Goal: Transaction & Acquisition: Purchase product/service

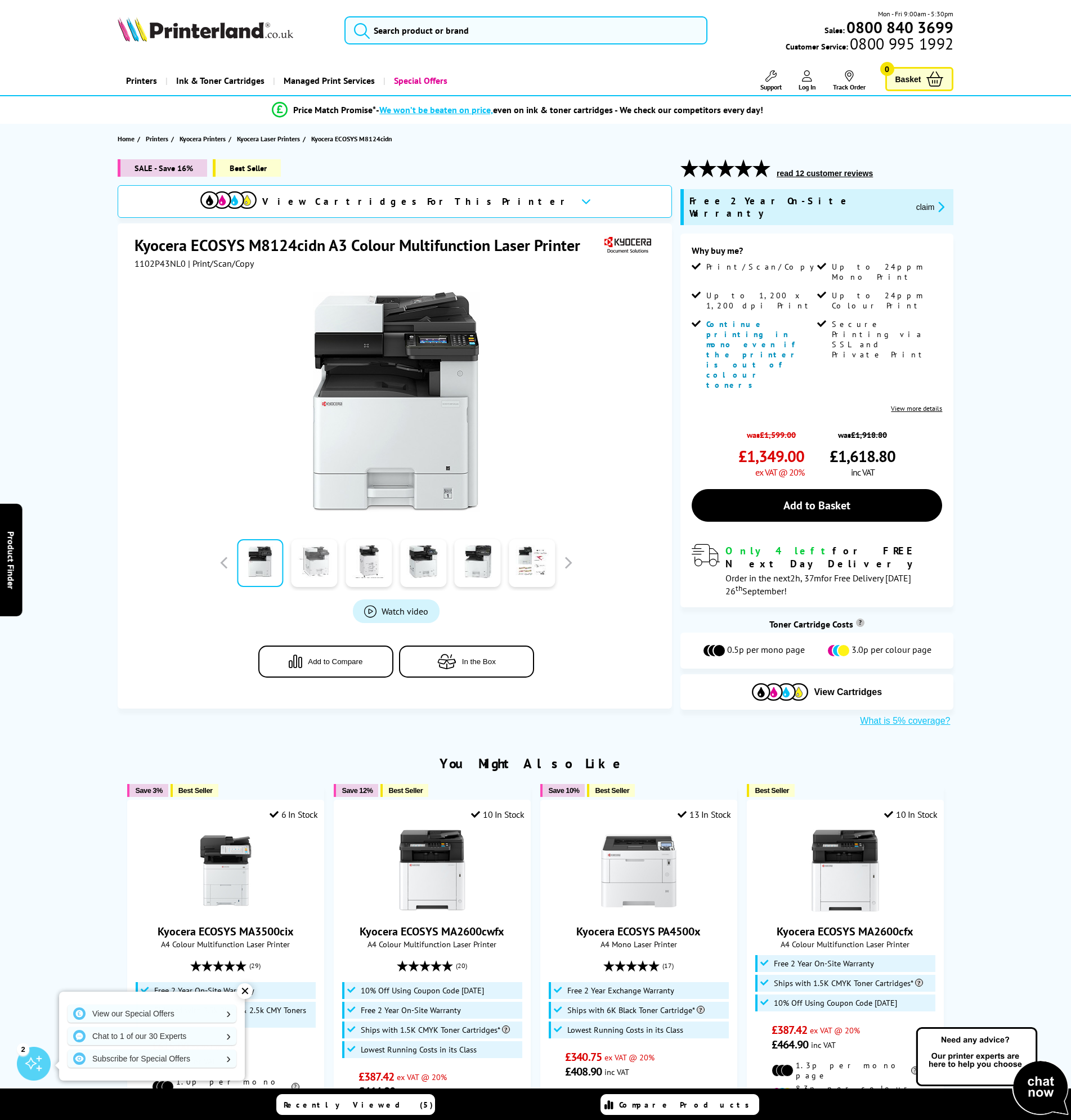
click at [330, 564] on link at bounding box center [314, 563] width 46 height 48
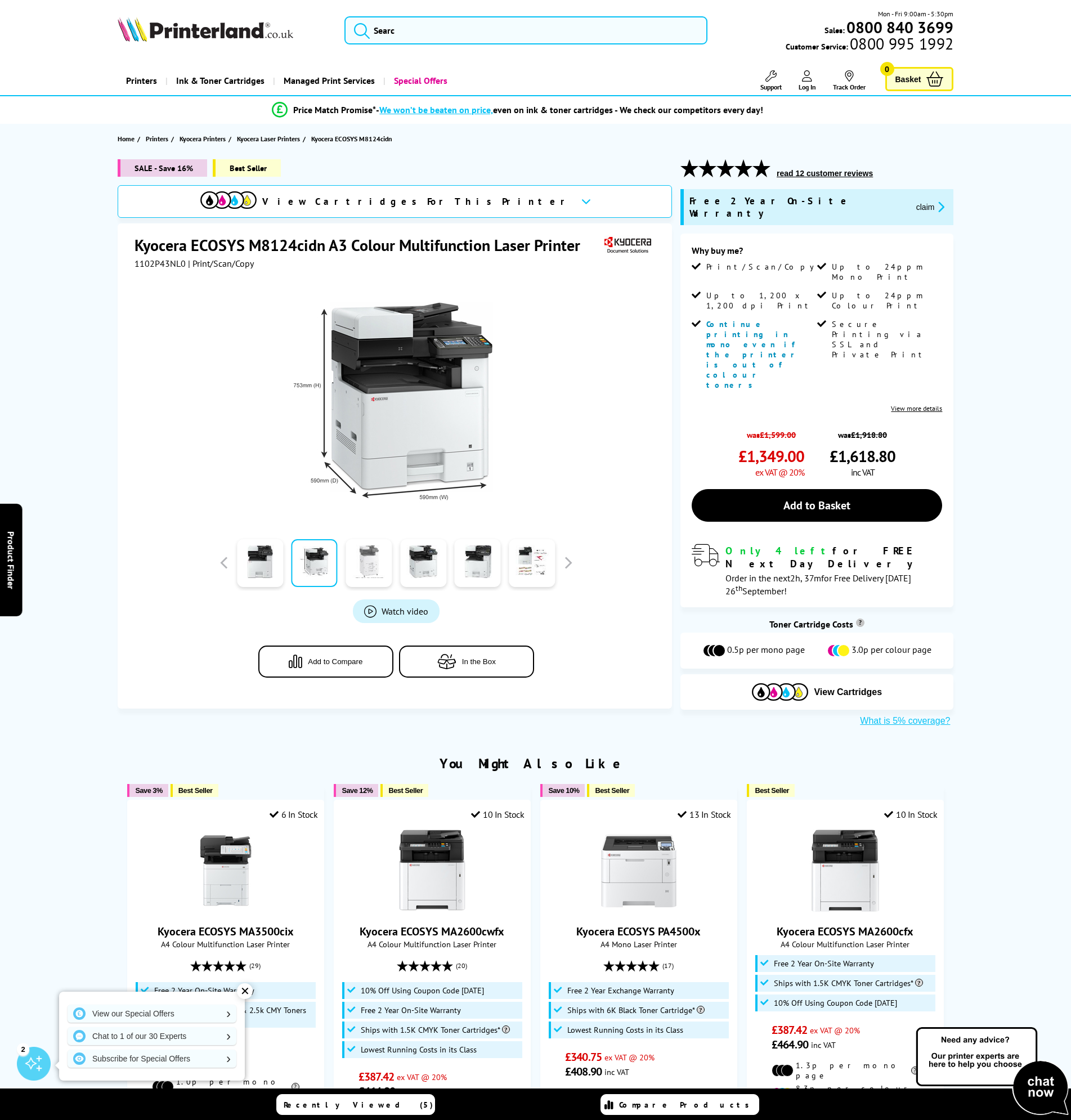
click at [364, 569] on link at bounding box center [368, 563] width 46 height 48
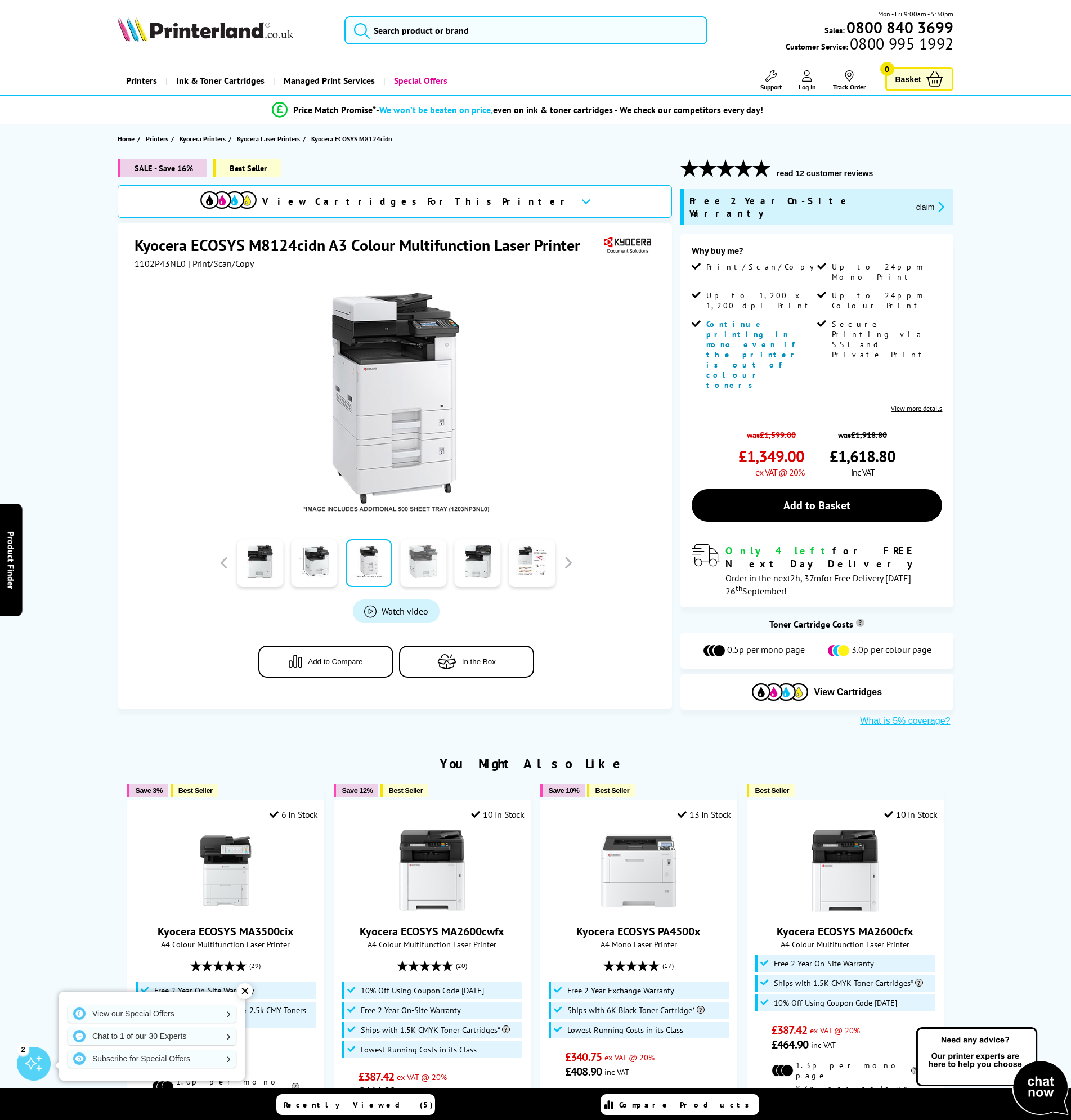
click at [411, 564] on link at bounding box center [423, 563] width 46 height 48
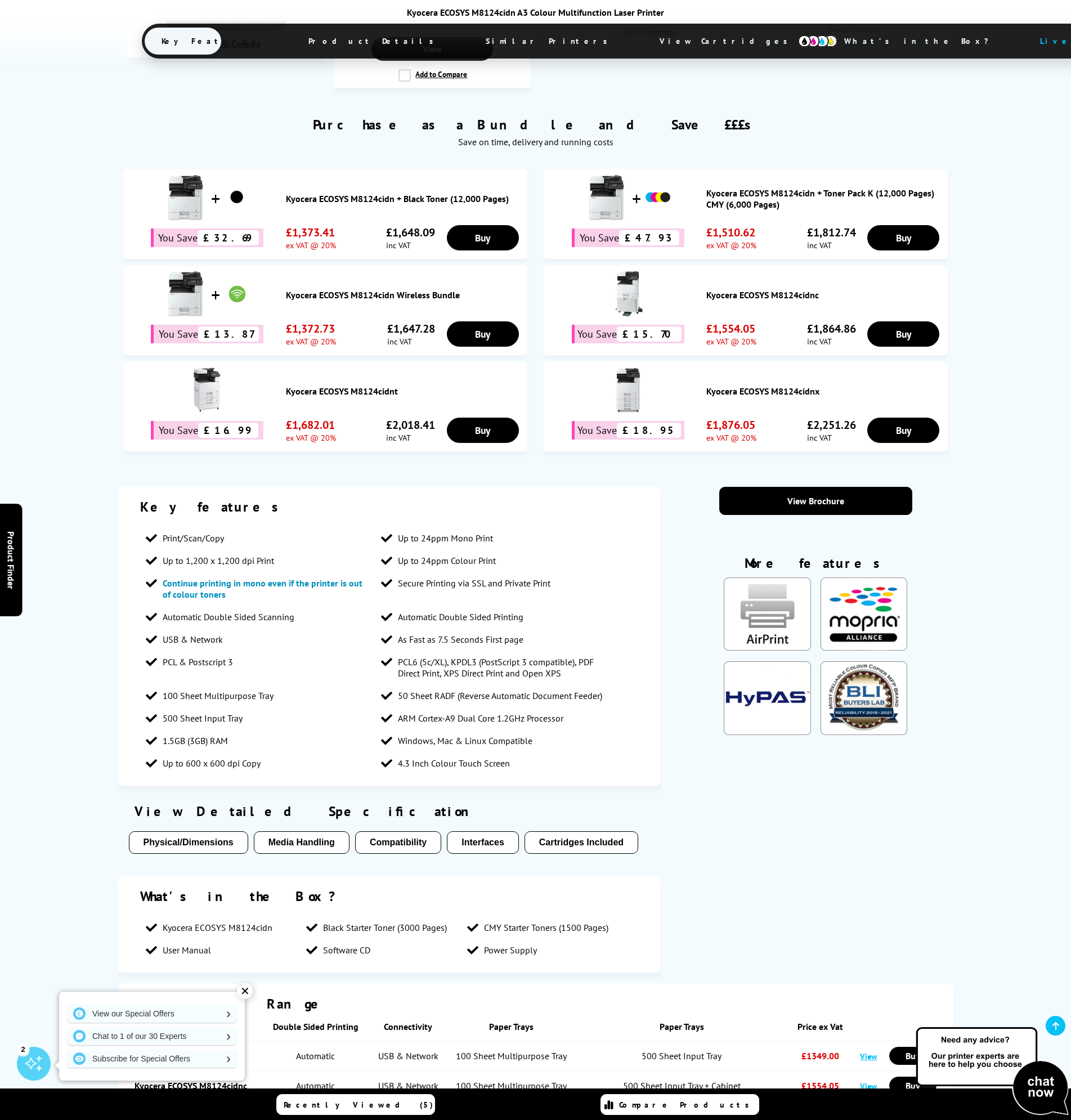
scroll to position [1182, 0]
